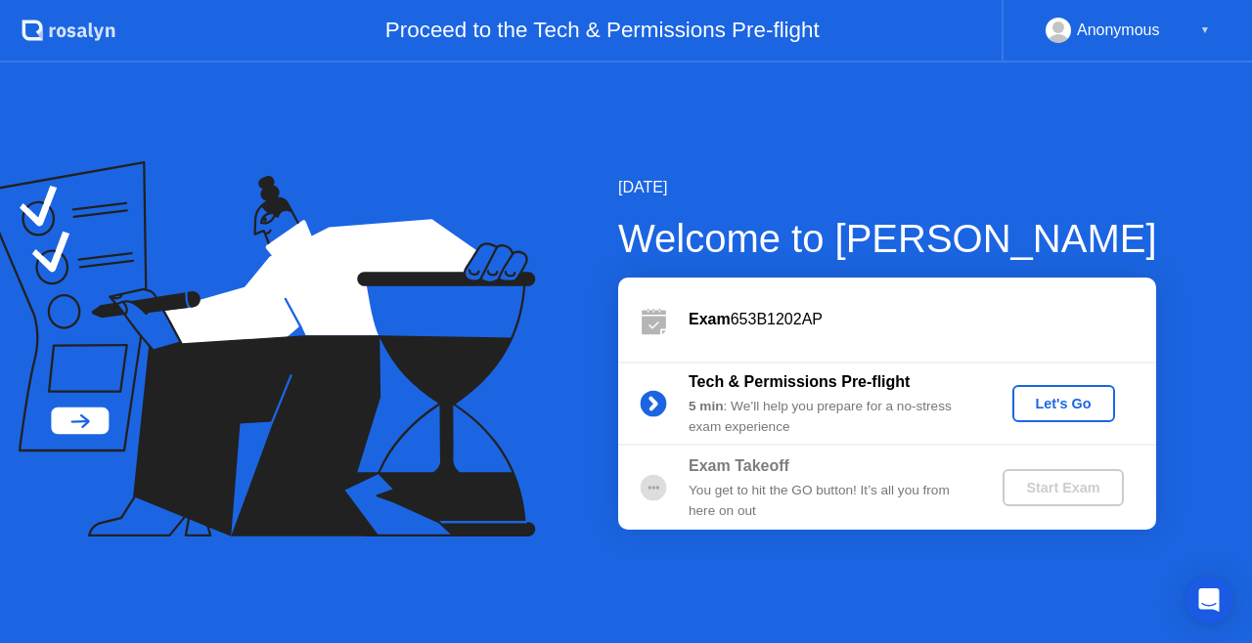
click at [1066, 403] on div "Let's Go" at bounding box center [1063, 404] width 87 height 16
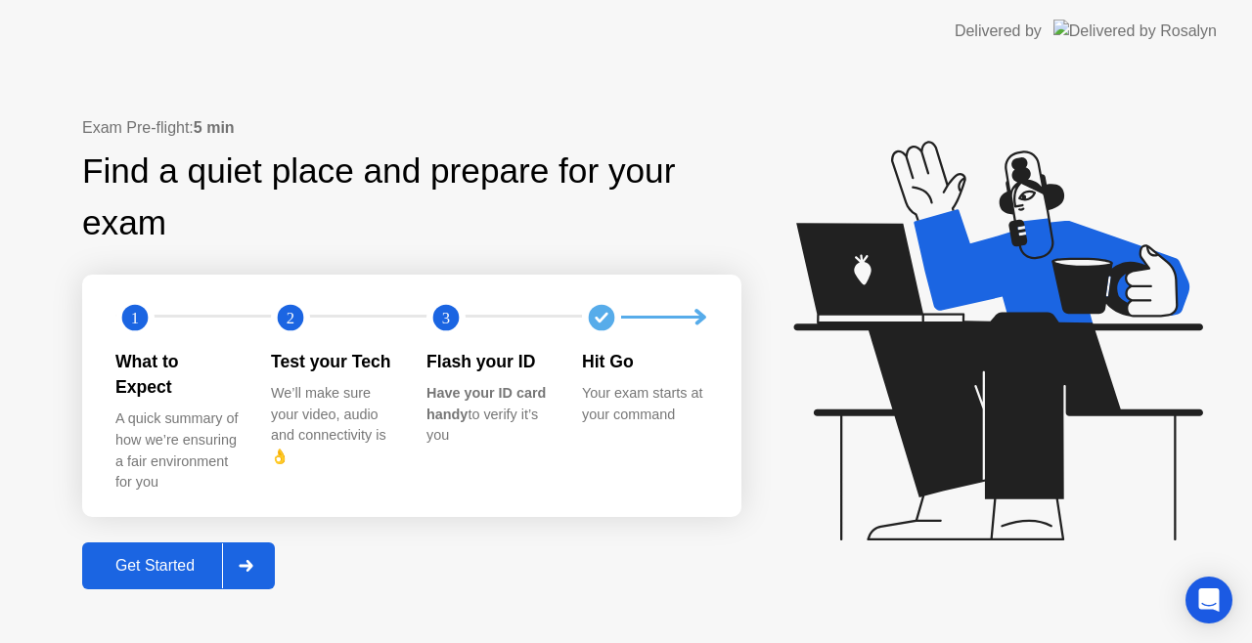
click at [192, 557] on div "Get Started" at bounding box center [155, 566] width 134 height 18
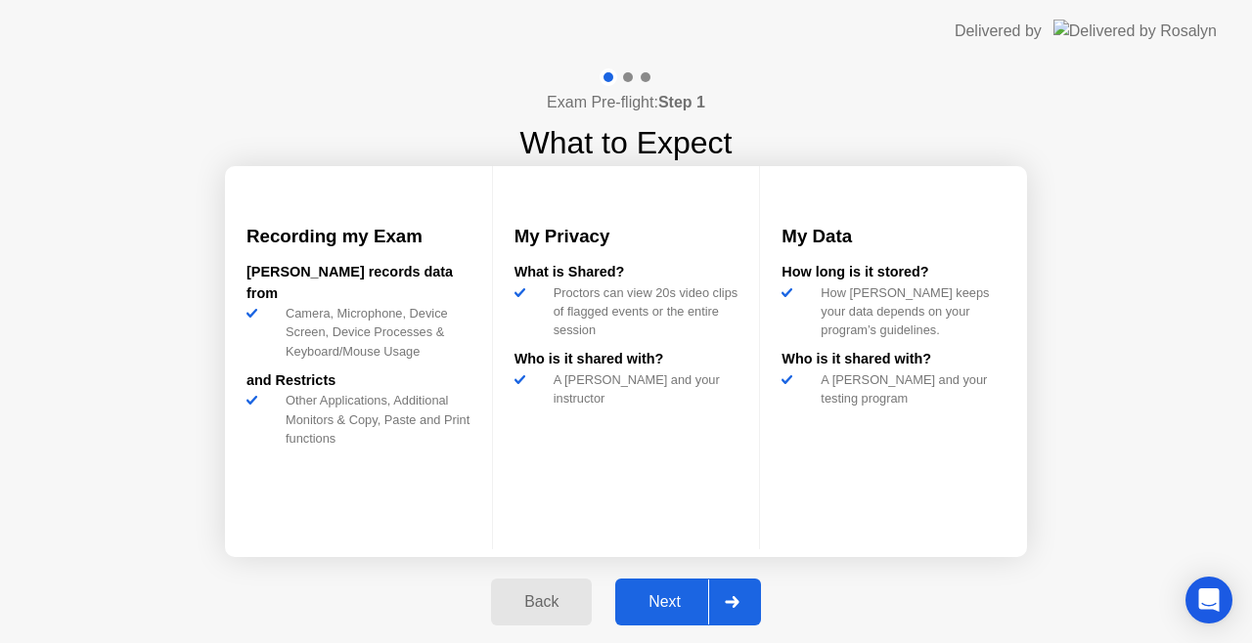
click at [672, 598] on div "Next" at bounding box center [664, 603] width 87 height 18
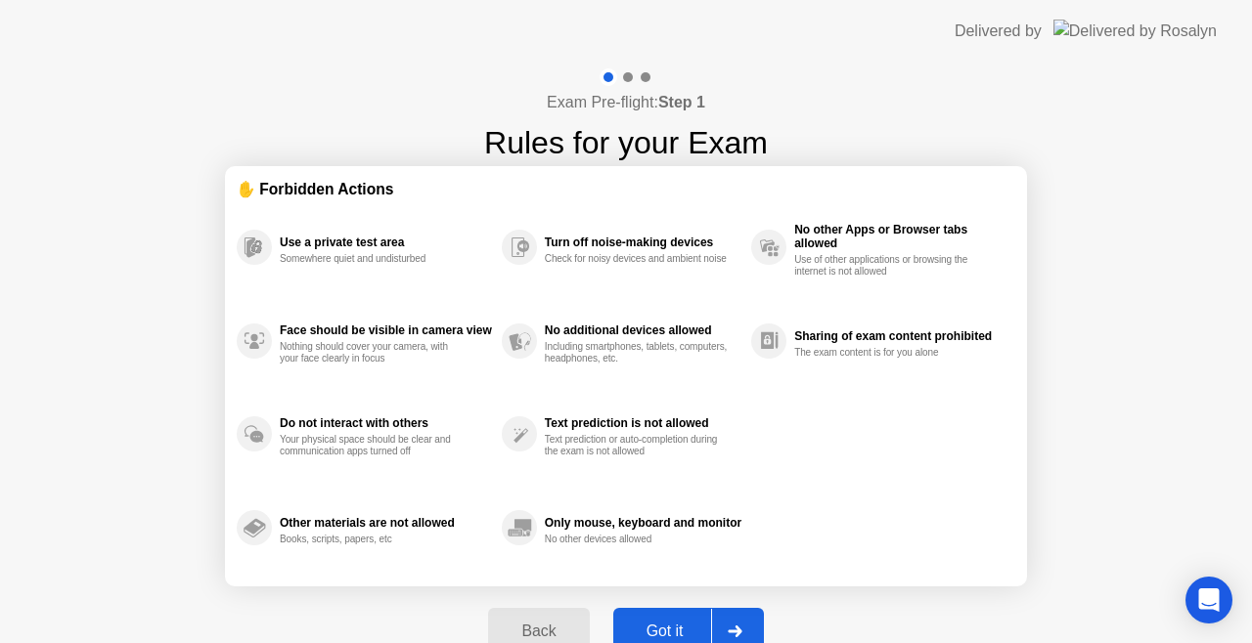
click at [683, 618] on button "Got it" at bounding box center [688, 631] width 151 height 47
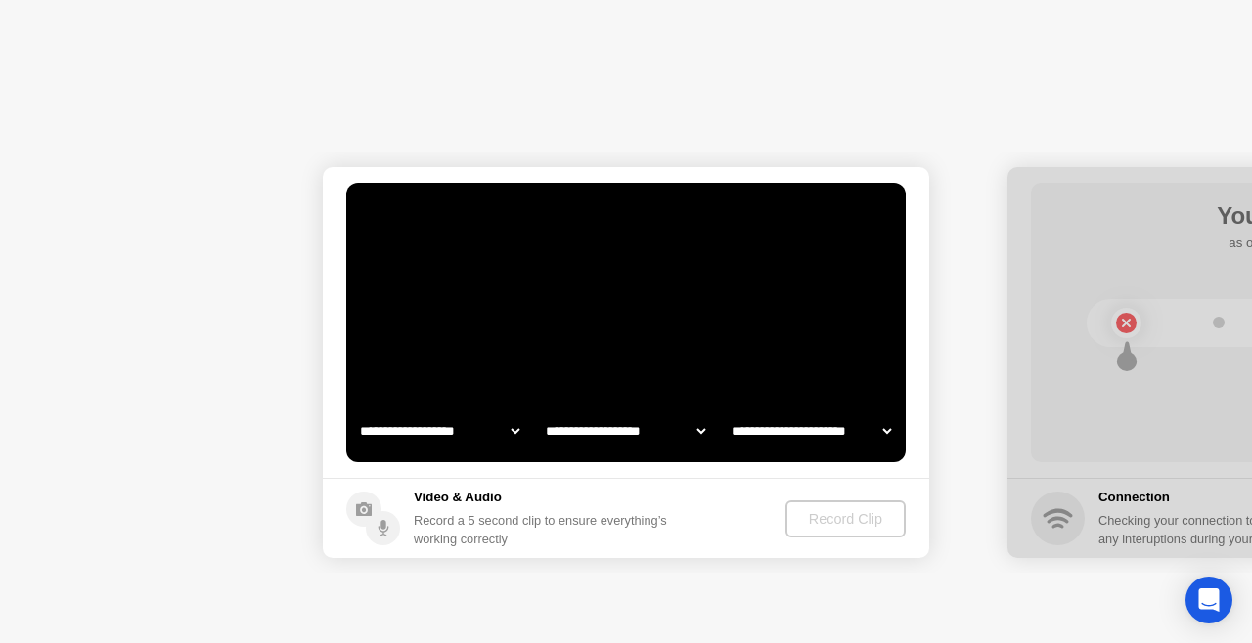
select select "**********"
select select "*******"
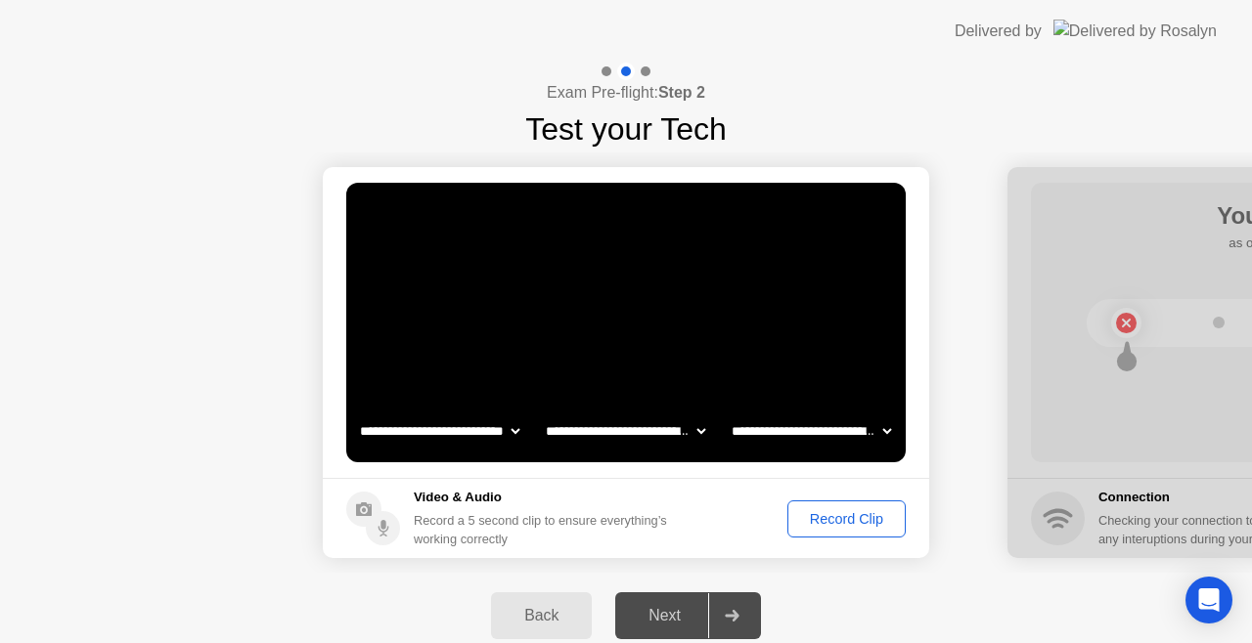
click at [520, 435] on select "**********" at bounding box center [439, 431] width 167 height 39
click at [517, 433] on select "**********" at bounding box center [439, 431] width 167 height 39
click at [846, 523] on div "Record Clip" at bounding box center [846, 519] width 105 height 16
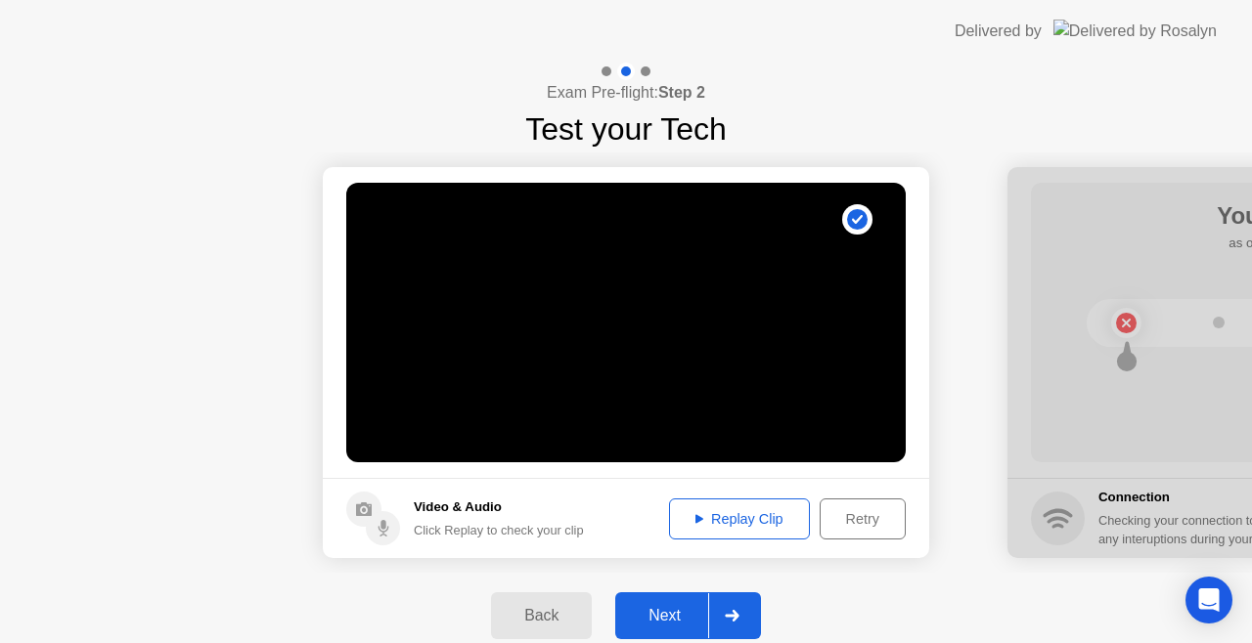
click at [769, 520] on div "Replay Clip" at bounding box center [739, 519] width 127 height 16
click at [682, 620] on div "Next" at bounding box center [664, 616] width 87 height 18
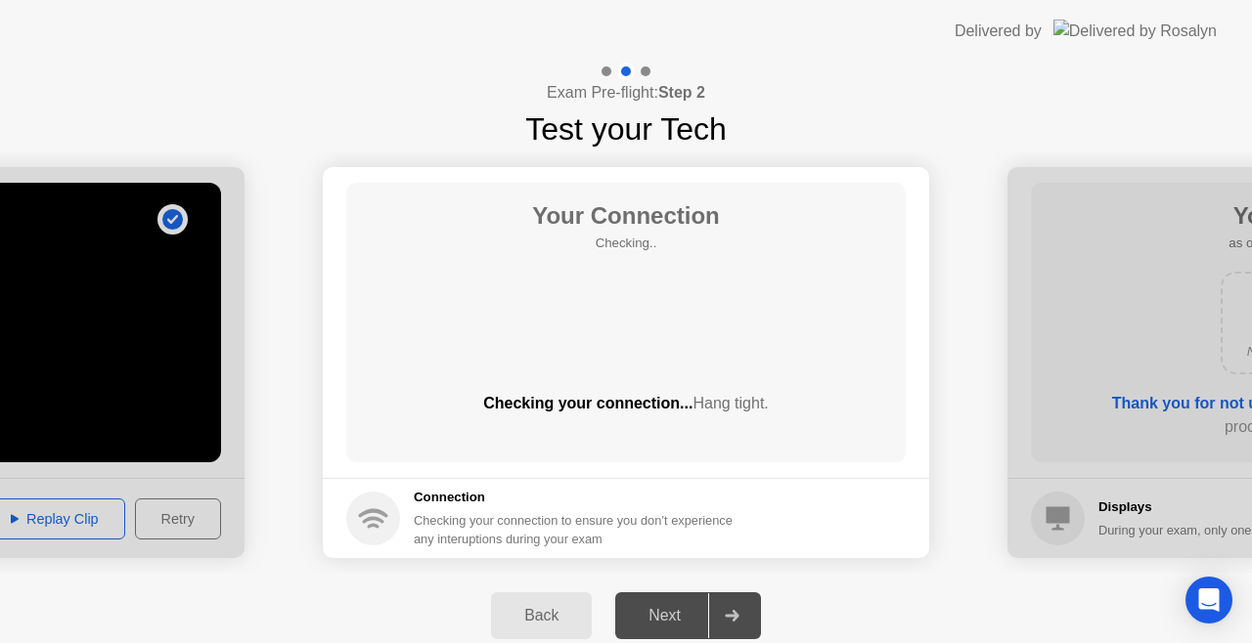
click at [725, 397] on span "Hang tight." at bounding box center [729, 403] width 75 height 17
click at [652, 617] on div "Next" at bounding box center [664, 616] width 87 height 18
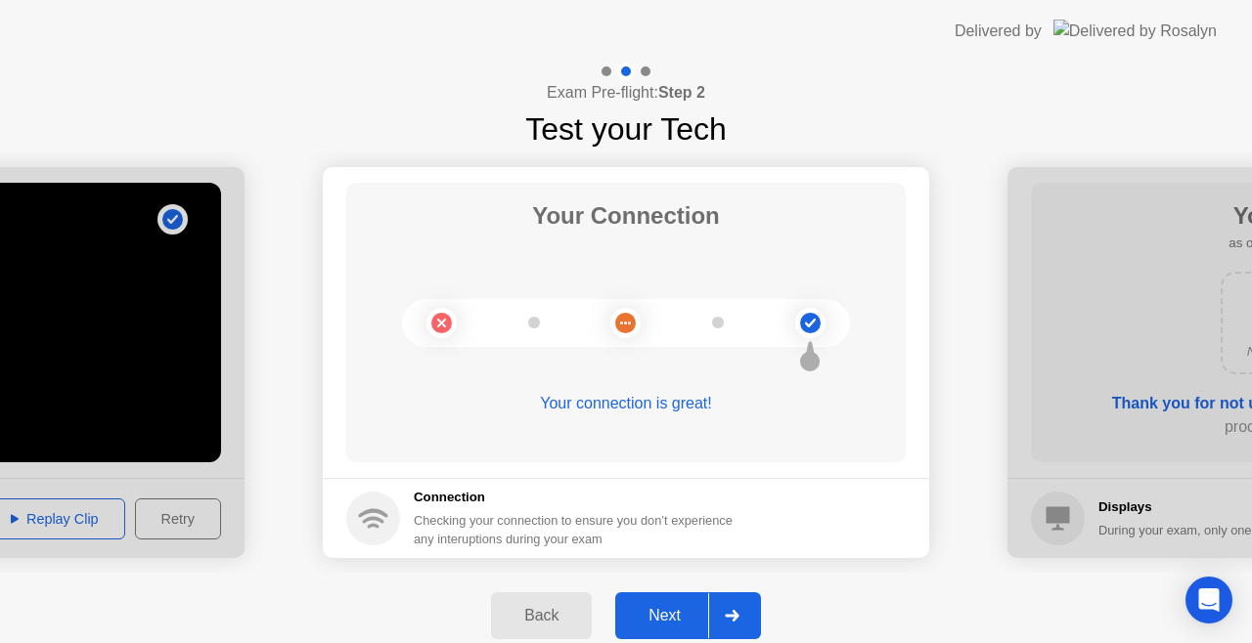
click at [644, 607] on div "Next" at bounding box center [664, 616] width 87 height 18
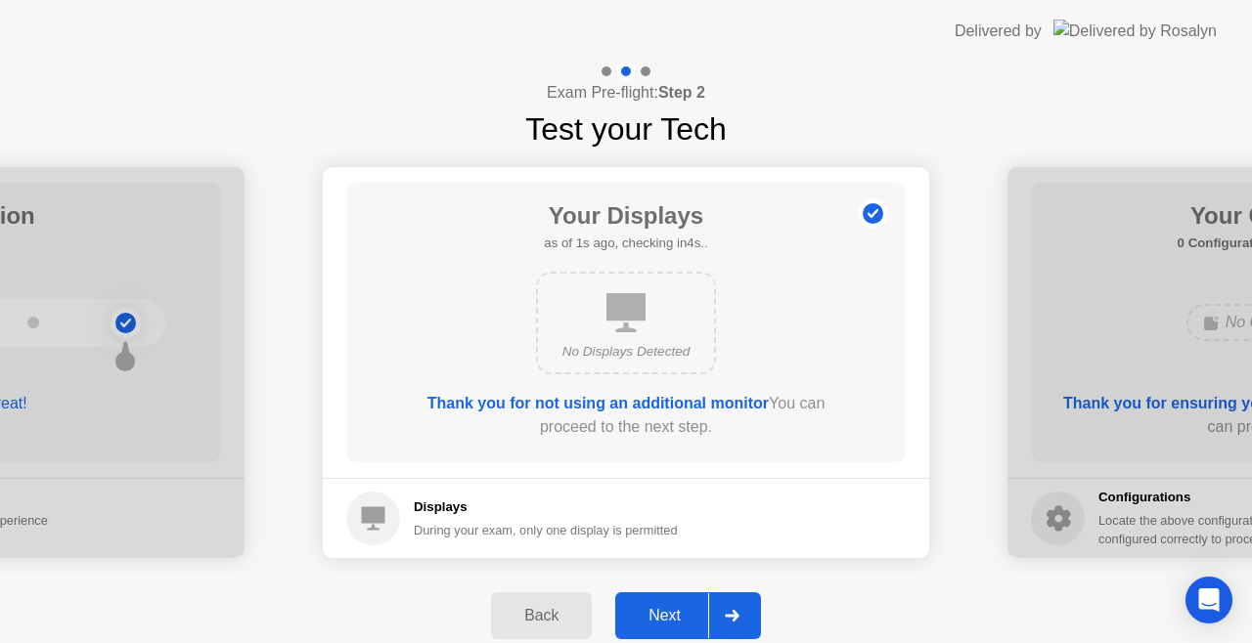
click at [672, 607] on div "Next" at bounding box center [664, 616] width 87 height 18
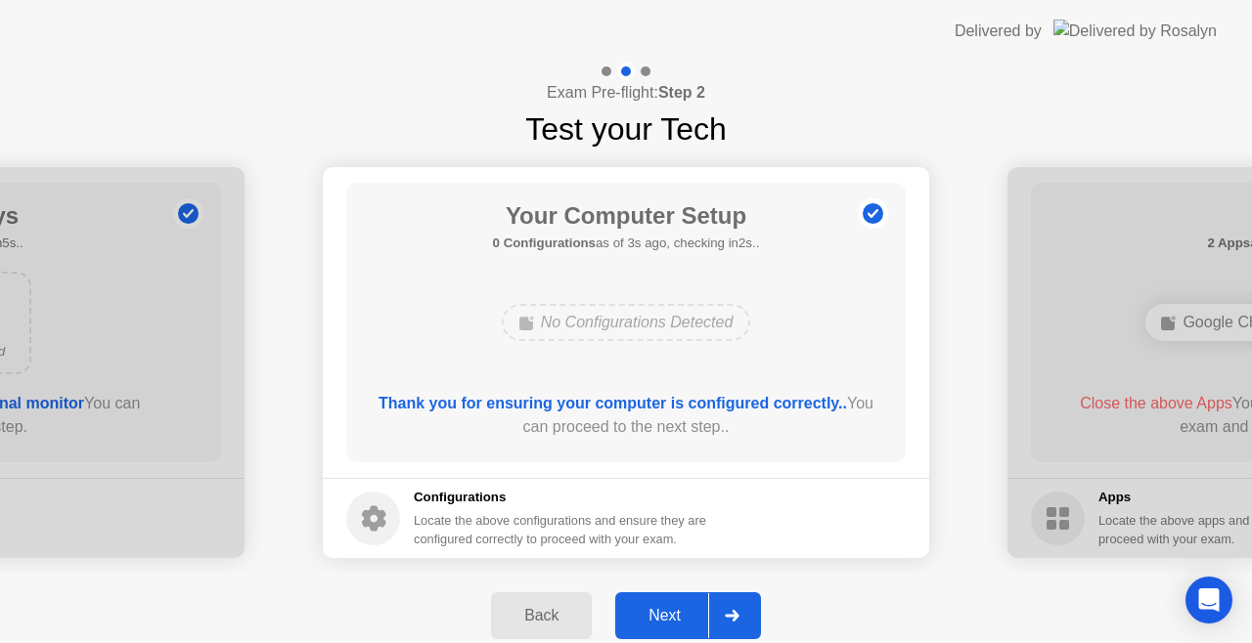
click at [549, 609] on div "Back" at bounding box center [541, 616] width 89 height 18
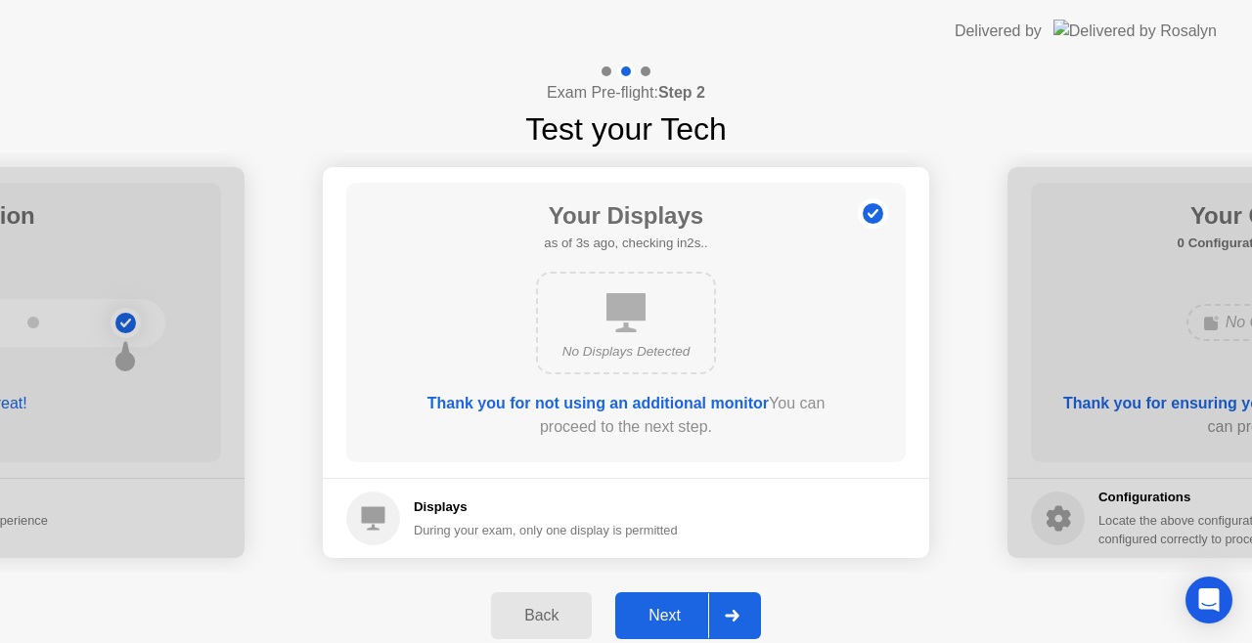
click at [665, 608] on div "Next" at bounding box center [664, 616] width 87 height 18
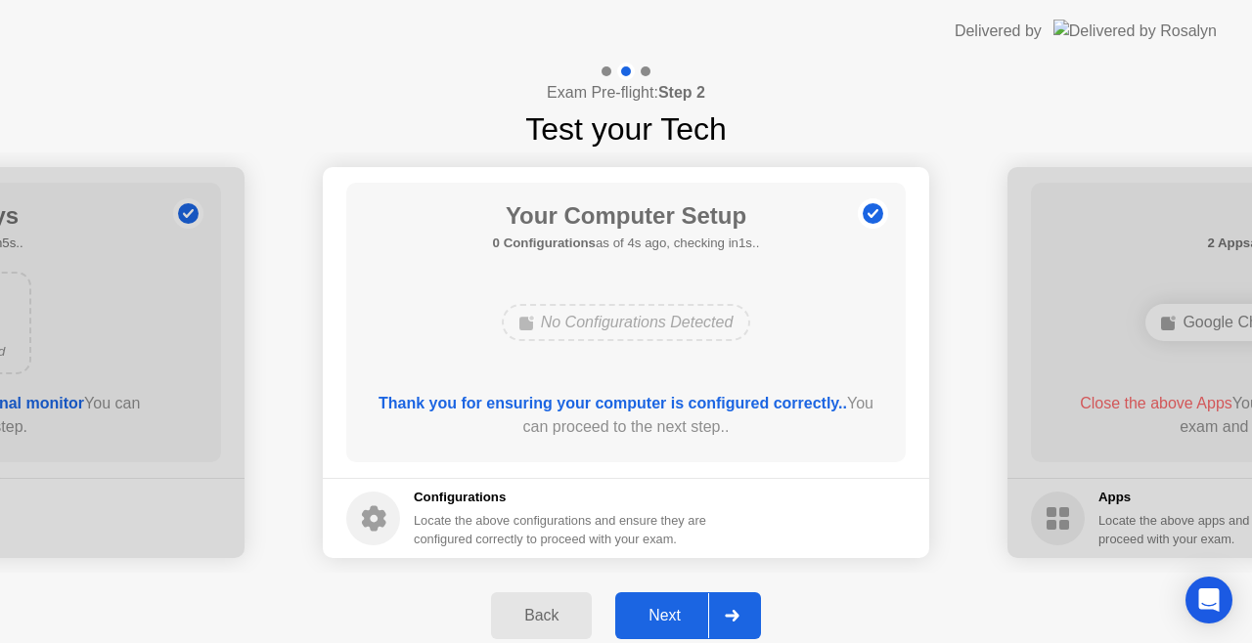
click at [683, 607] on div "Next" at bounding box center [664, 616] width 87 height 18
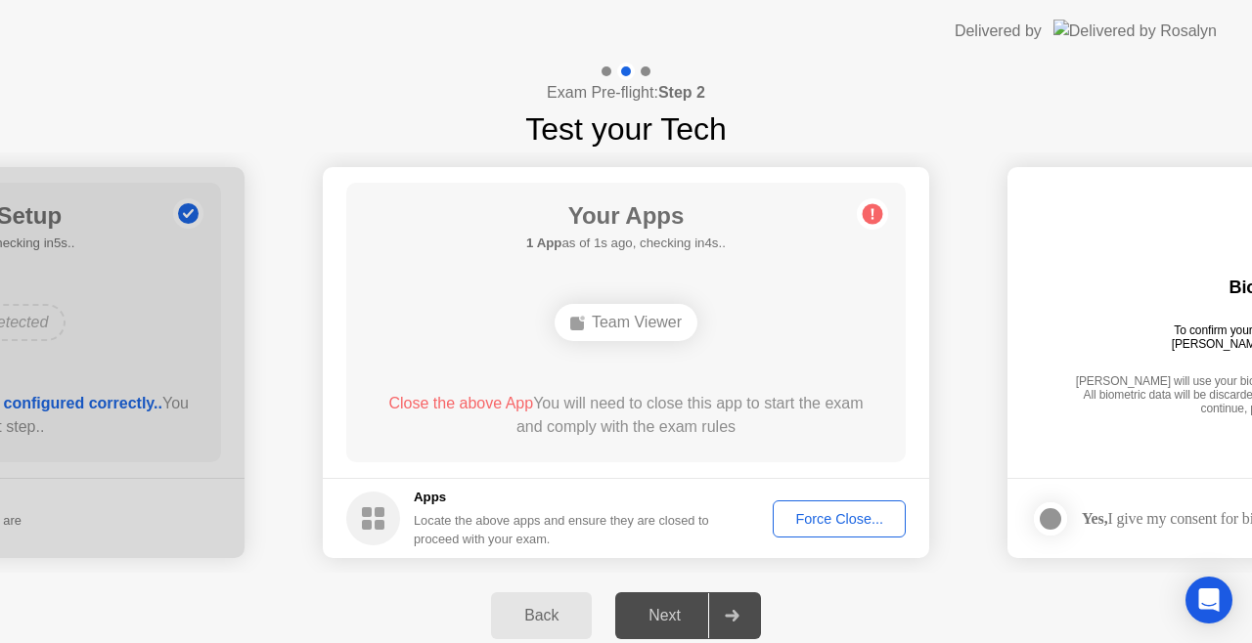
click at [639, 328] on div "Team Viewer" at bounding box center [625, 322] width 143 height 37
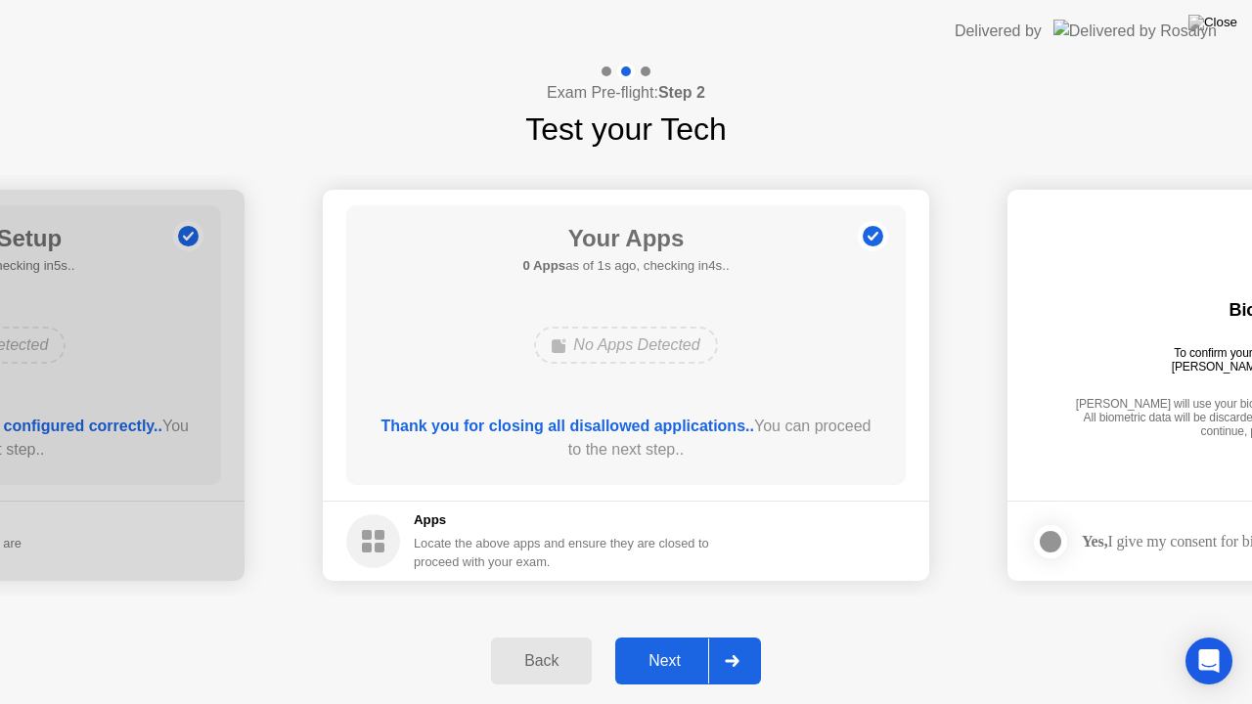
click at [671, 642] on div "Next" at bounding box center [664, 661] width 87 height 18
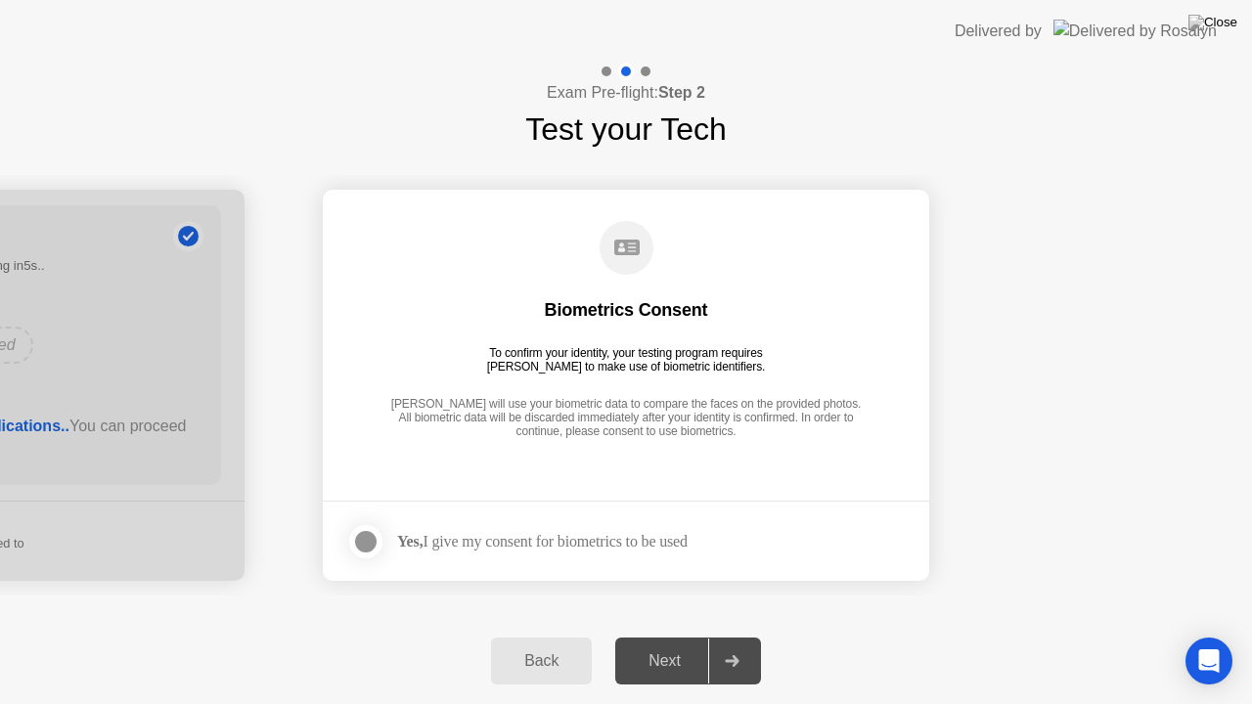
click at [374, 548] on div at bounding box center [365, 541] width 23 height 23
click at [671, 642] on div "Next" at bounding box center [664, 661] width 87 height 18
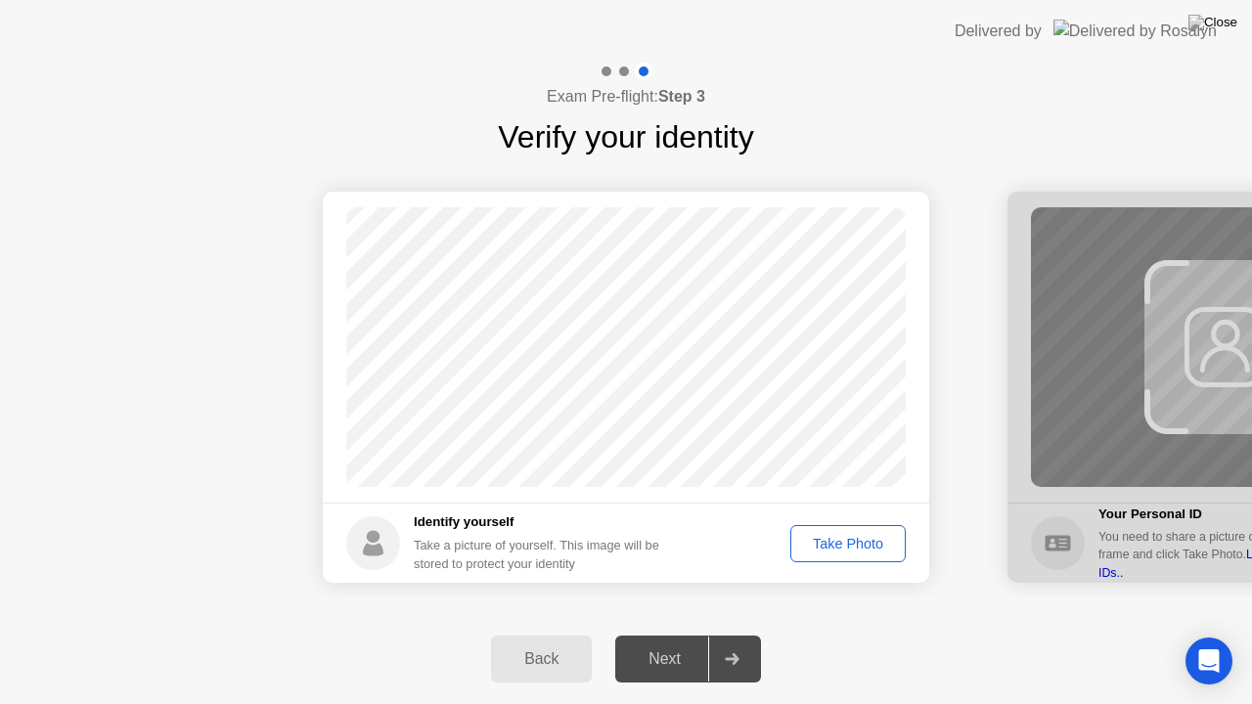
click at [836, 545] on div "Take Photo" at bounding box center [848, 544] width 102 height 16
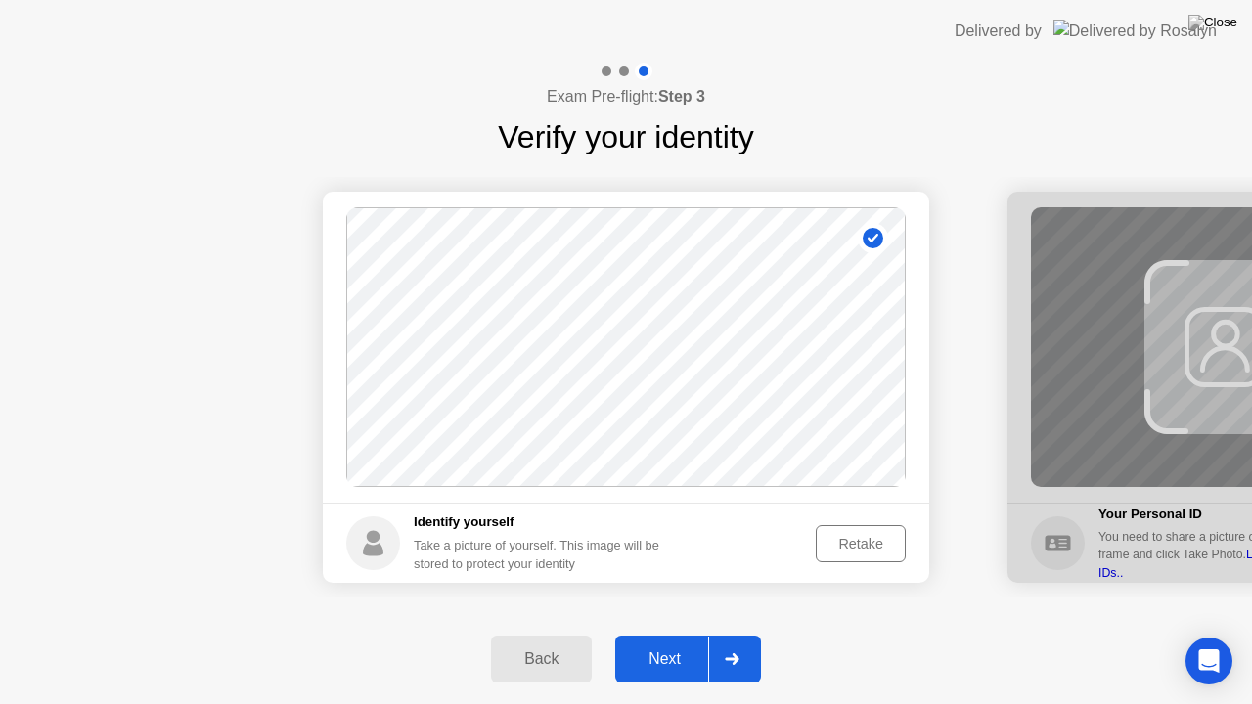
click at [670, 642] on div "Next" at bounding box center [664, 659] width 87 height 18
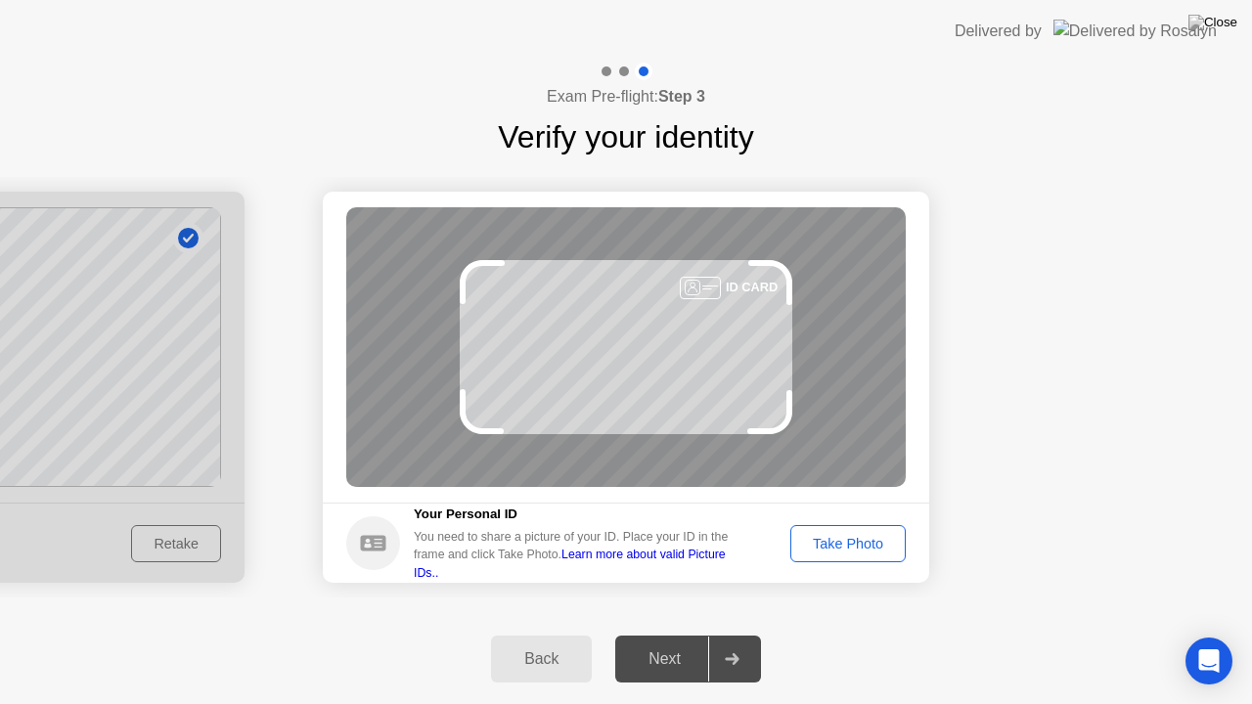
click at [833, 546] on div "Take Photo" at bounding box center [848, 544] width 102 height 16
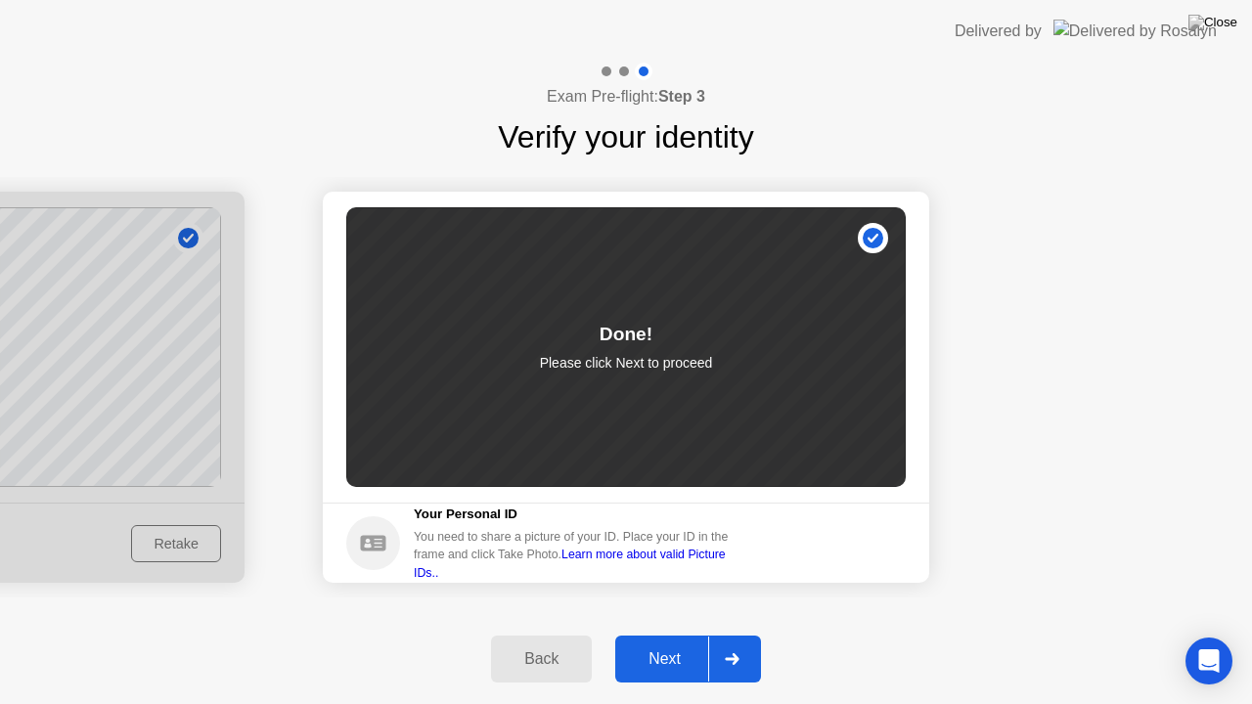
click at [681, 642] on div "Next" at bounding box center [664, 659] width 87 height 18
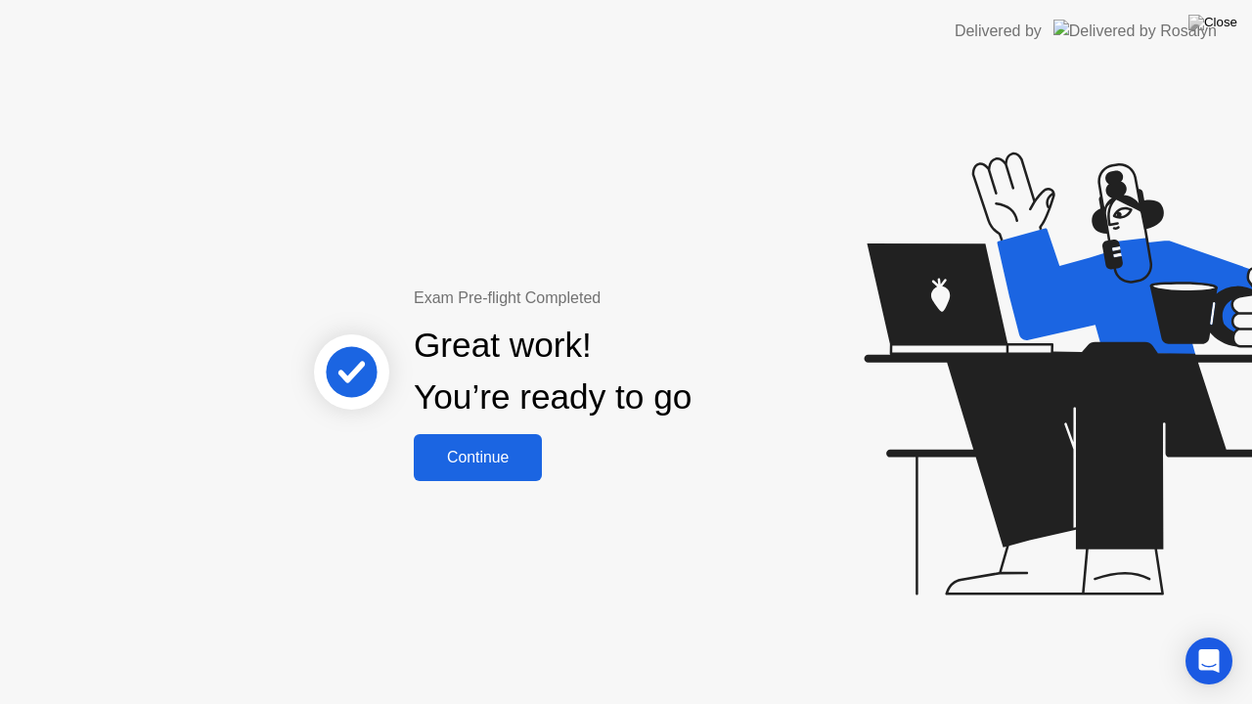
click at [507, 470] on button "Continue" at bounding box center [478, 457] width 128 height 47
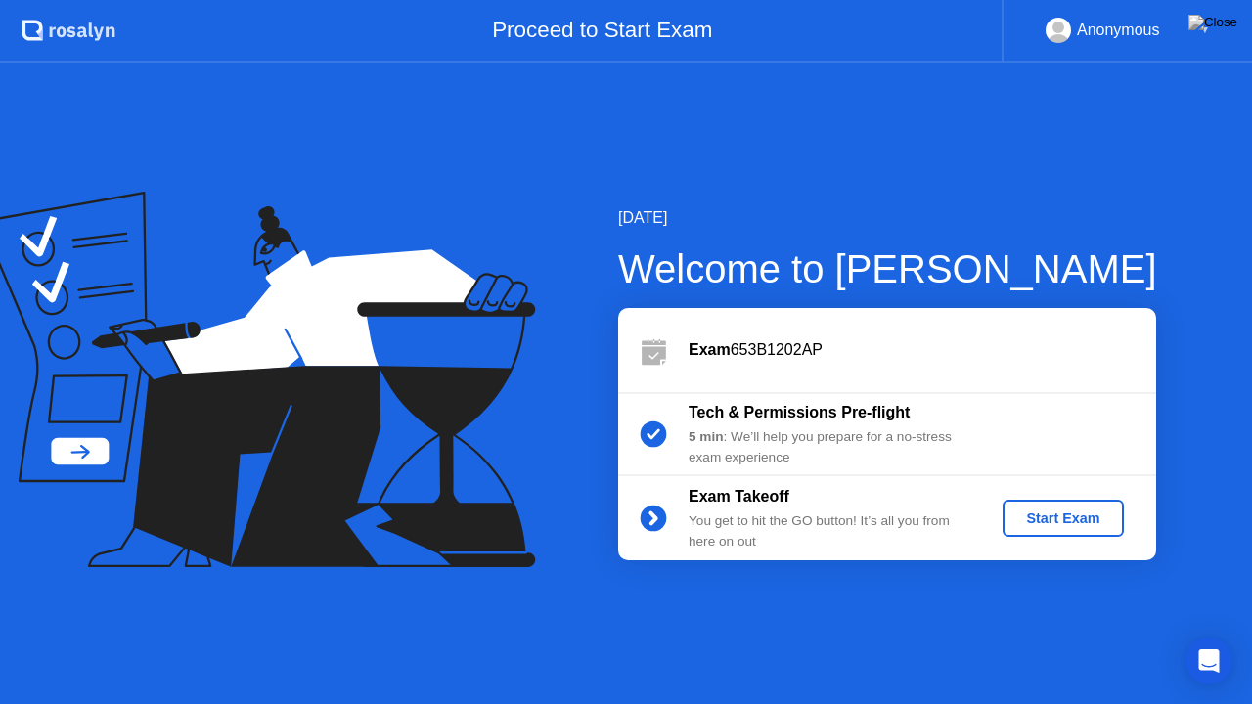
click at [1066, 526] on div "Start Exam" at bounding box center [1062, 518] width 105 height 16
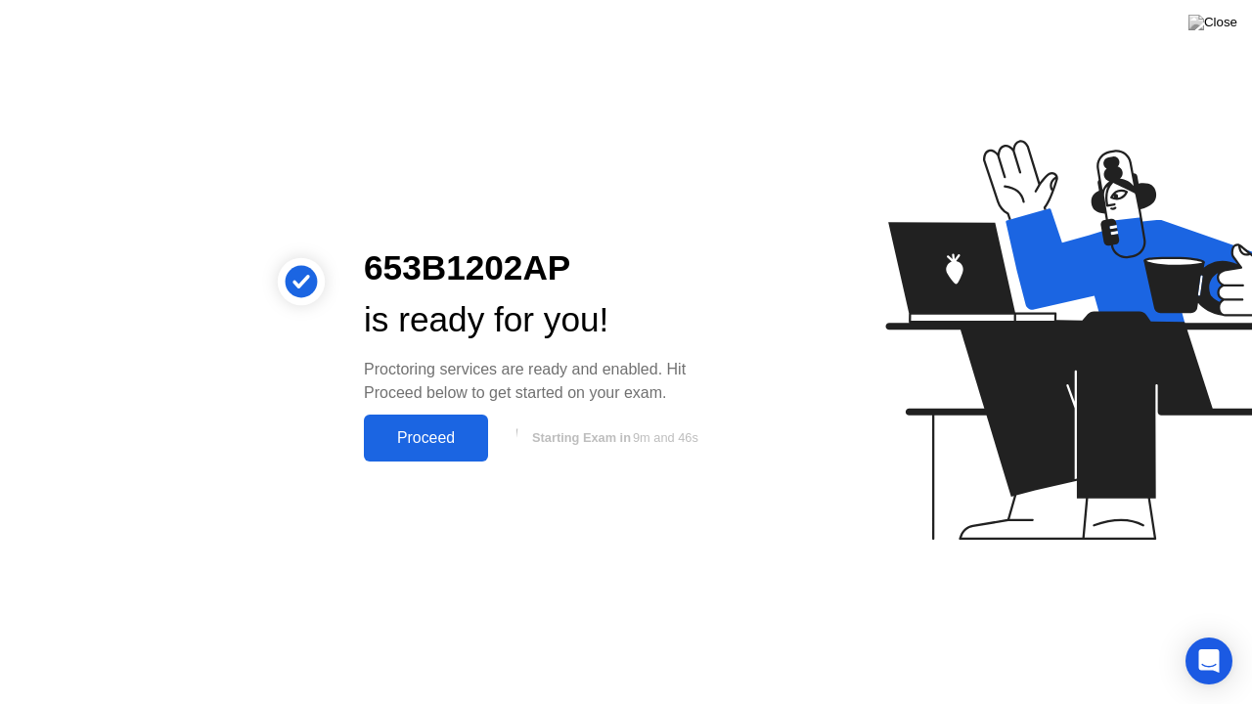
click at [445, 447] on div "Proceed" at bounding box center [426, 438] width 112 height 18
